Goal: Information Seeking & Learning: Check status

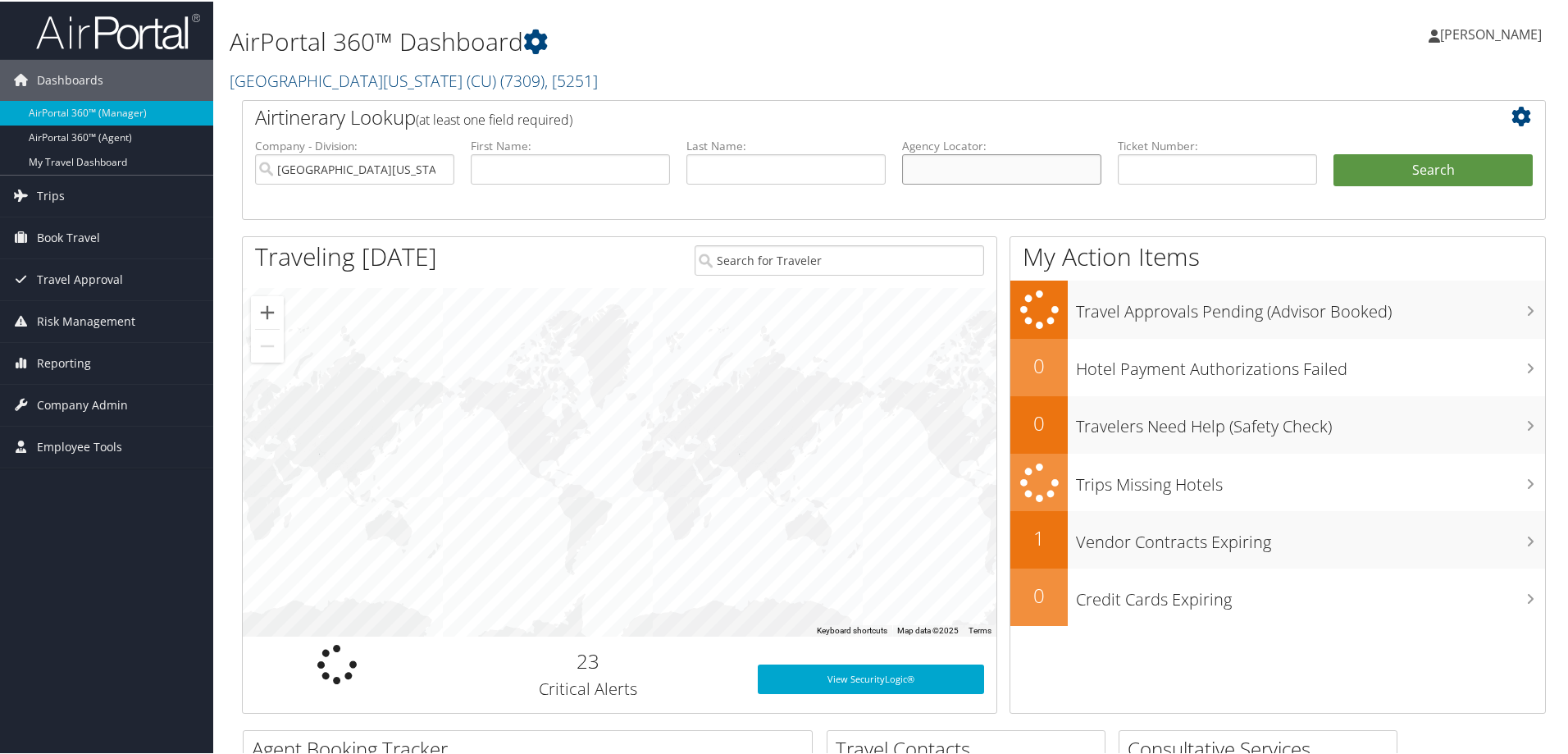
click at [946, 198] on li "Agency Locator:" at bounding box center [1002, 174] width 216 height 76
paste input "D5908Z"
type input "D5908Z"
click at [1395, 176] on button "Search" at bounding box center [1432, 169] width 199 height 33
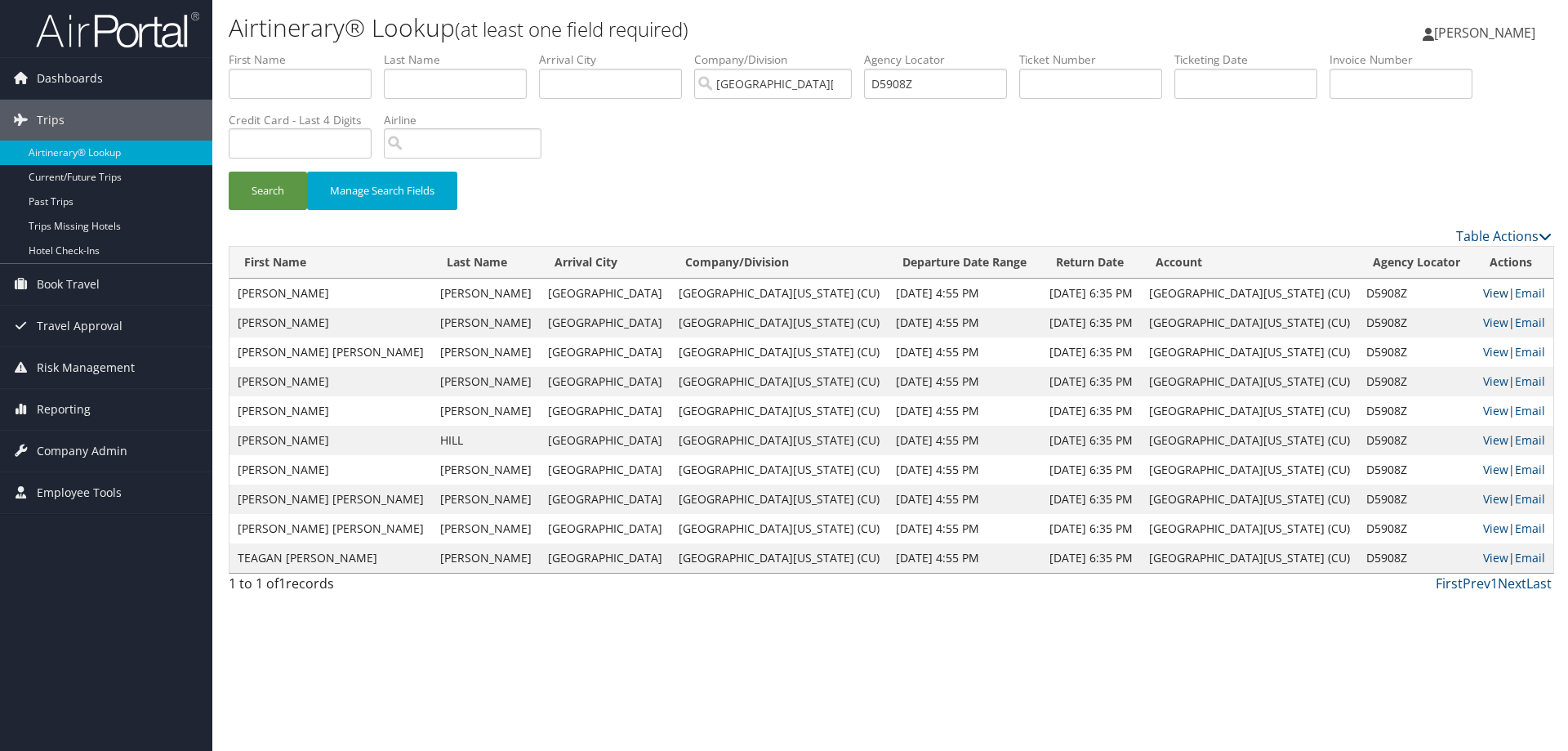
click at [1483, 292] on link "View" at bounding box center [1496, 293] width 26 height 16
click at [906, 86] on input "D5908Z" at bounding box center [935, 83] width 143 height 30
paste input "D57W11"
type input "D57W11"
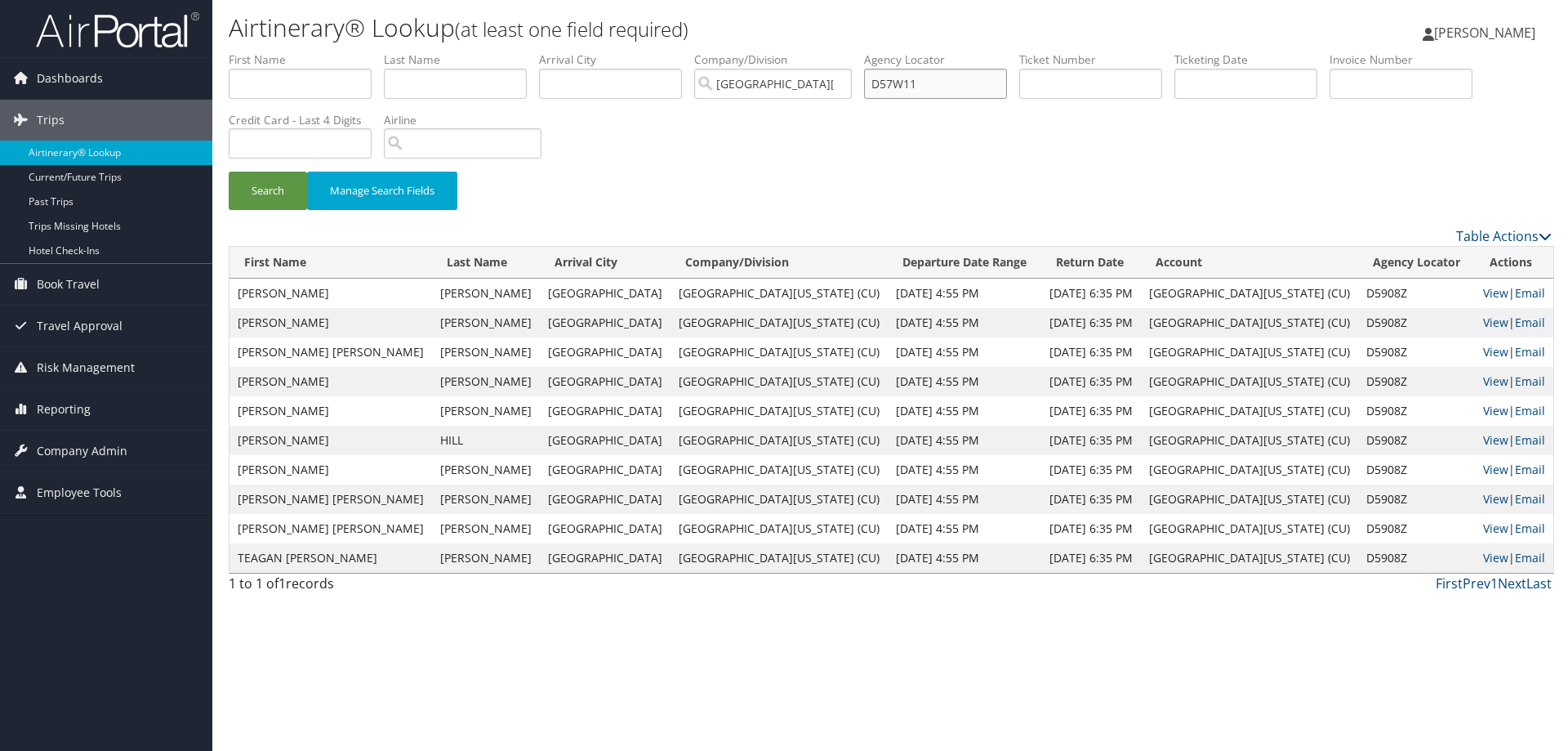
click at [229, 172] on button "Search" at bounding box center [268, 191] width 79 height 38
click at [1489, 298] on link "View" at bounding box center [1502, 293] width 26 height 16
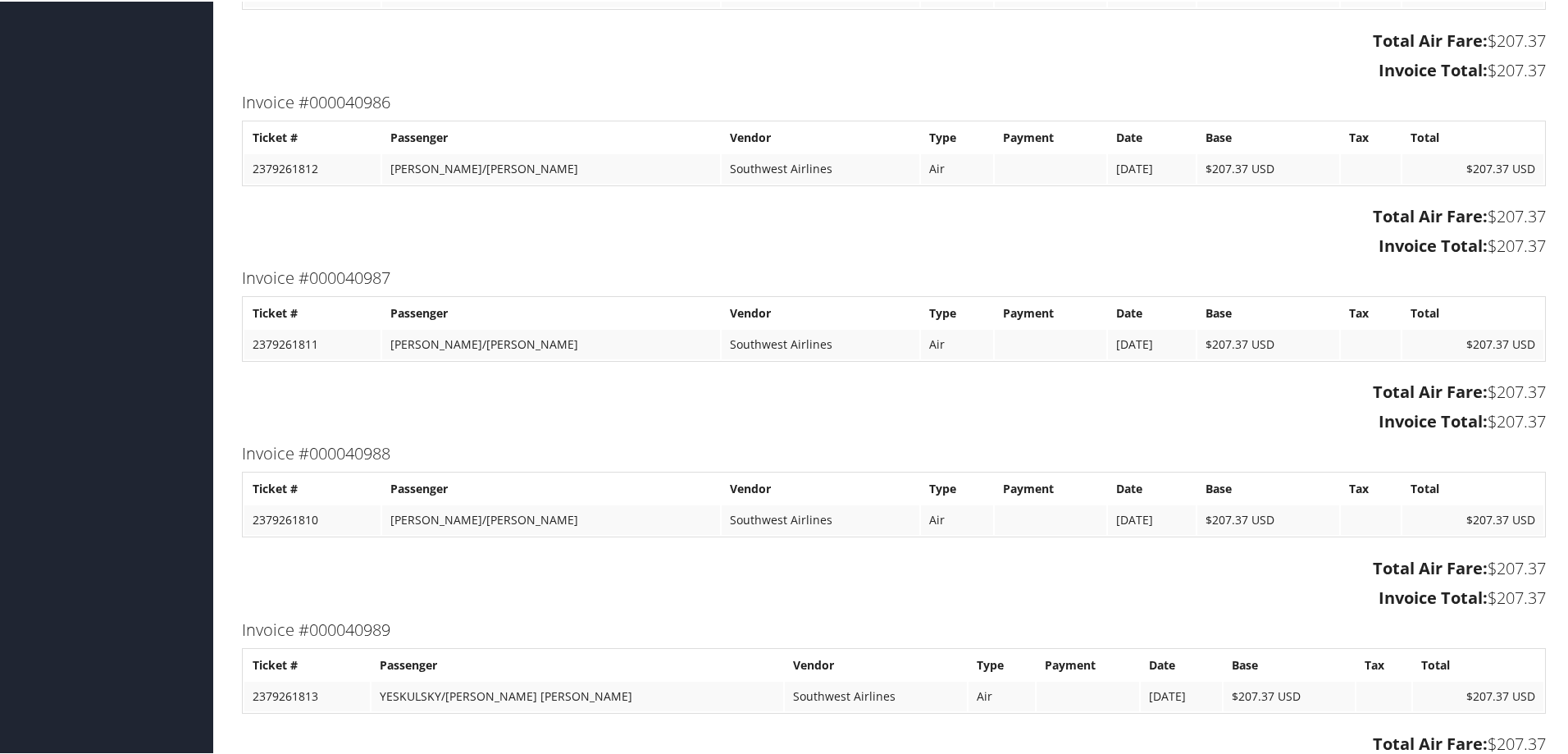
scroll to position [8560, 0]
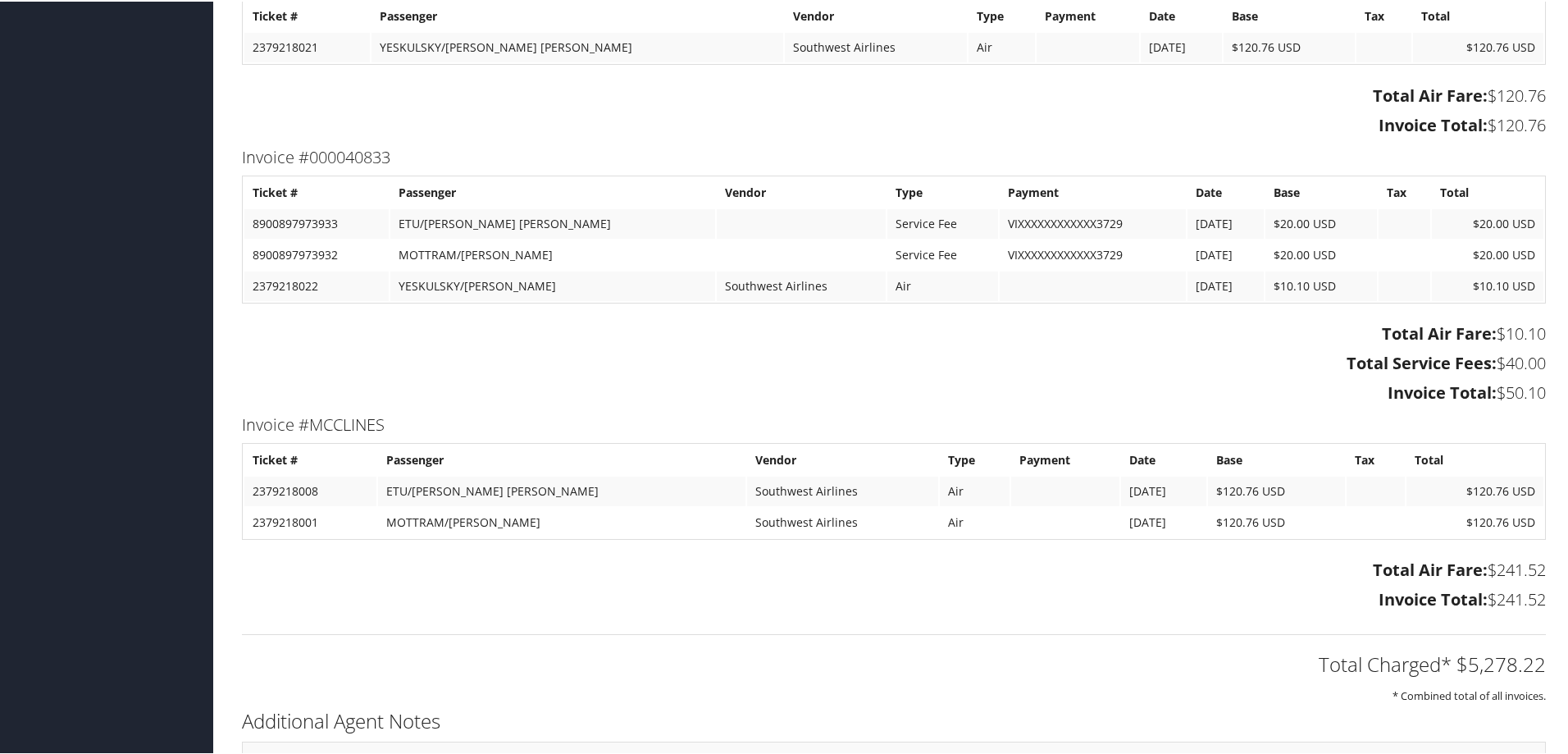
scroll to position [9238, 0]
